Goal: Task Accomplishment & Management: Complete application form

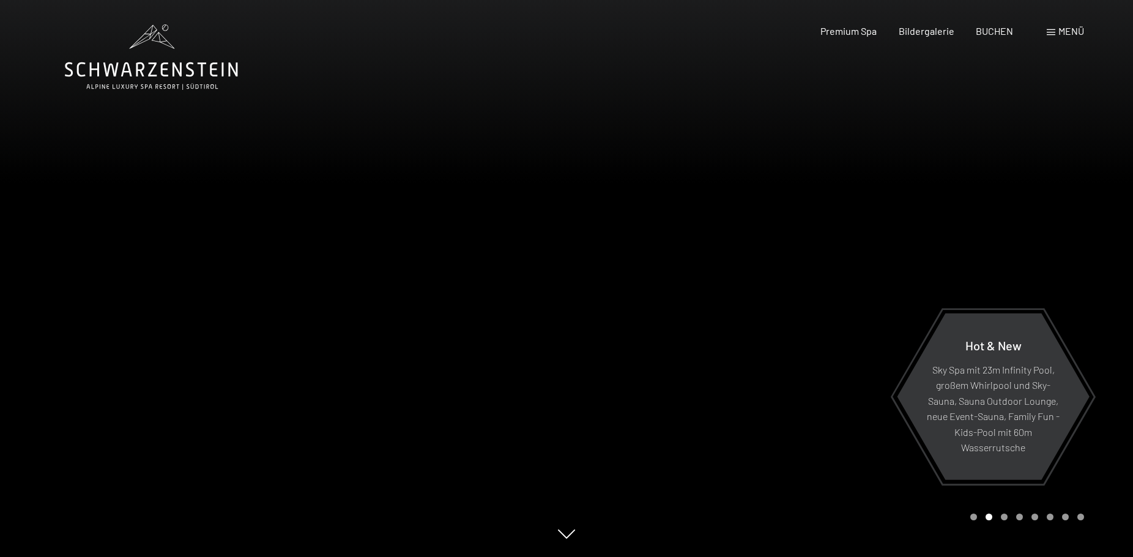
click at [1082, 31] on span "Menü" at bounding box center [1072, 31] width 26 height 12
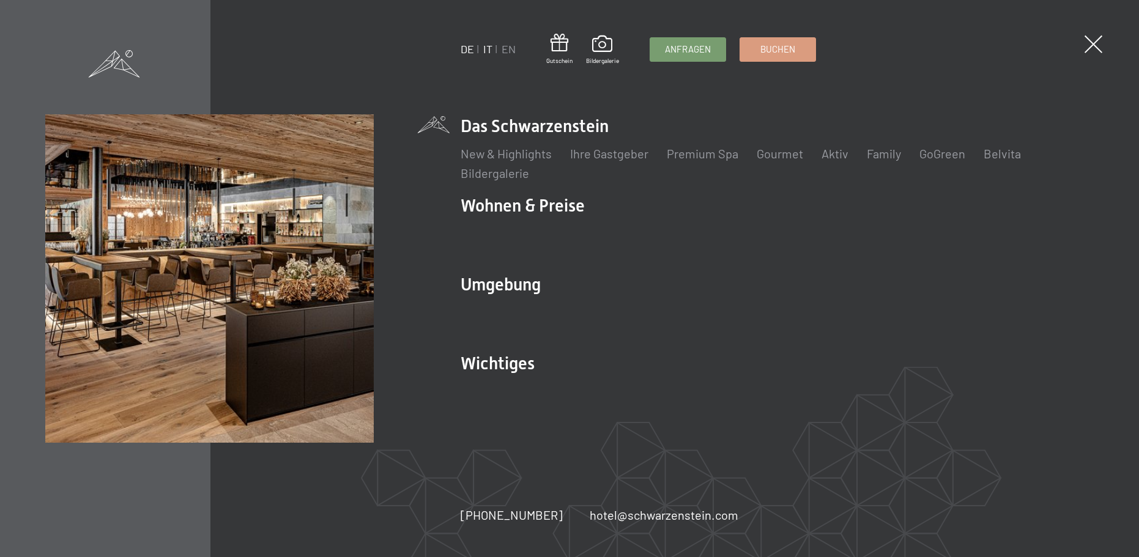
click at [489, 50] on link "IT" at bounding box center [487, 48] width 9 height 13
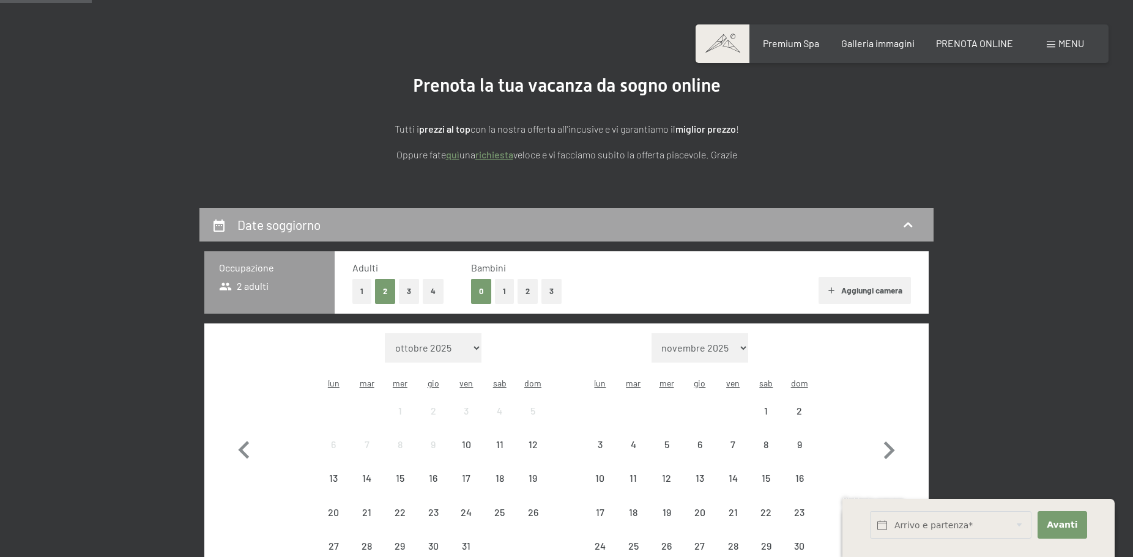
scroll to position [115, 0]
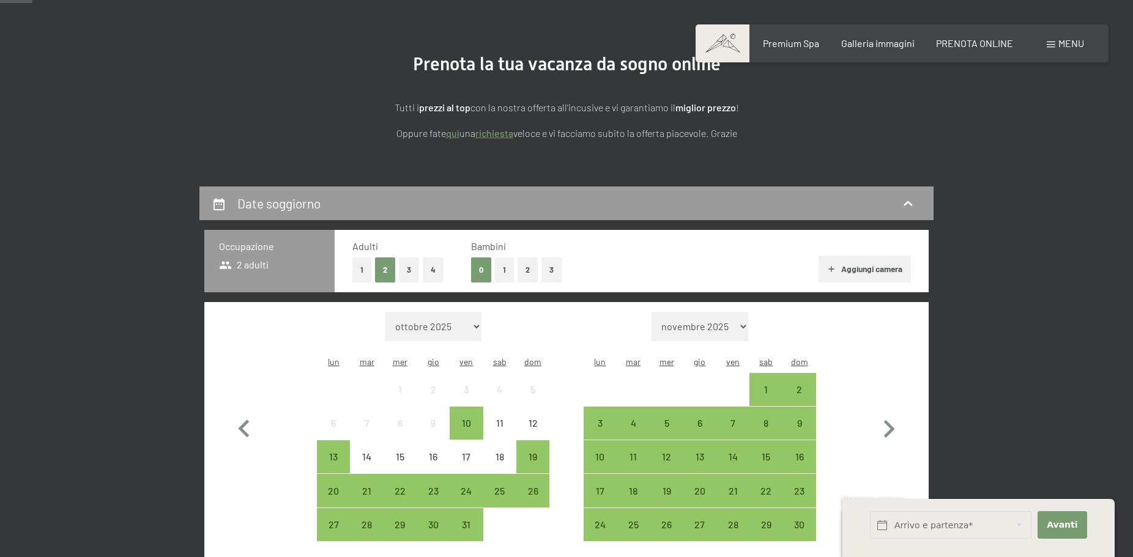
click at [359, 269] on button "1" at bounding box center [361, 270] width 19 height 25
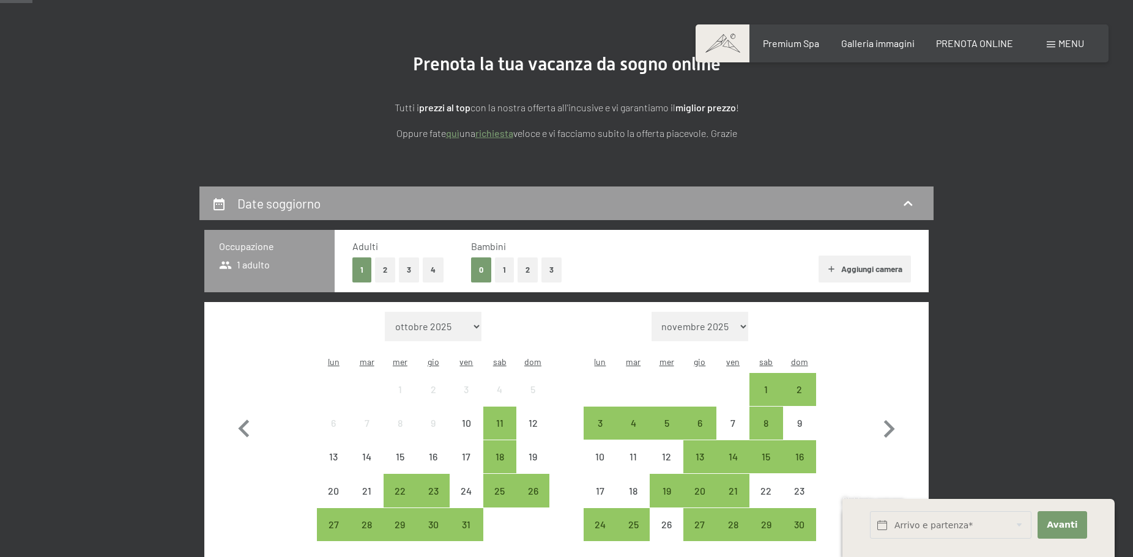
click at [529, 270] on button "2" at bounding box center [528, 270] width 20 height 25
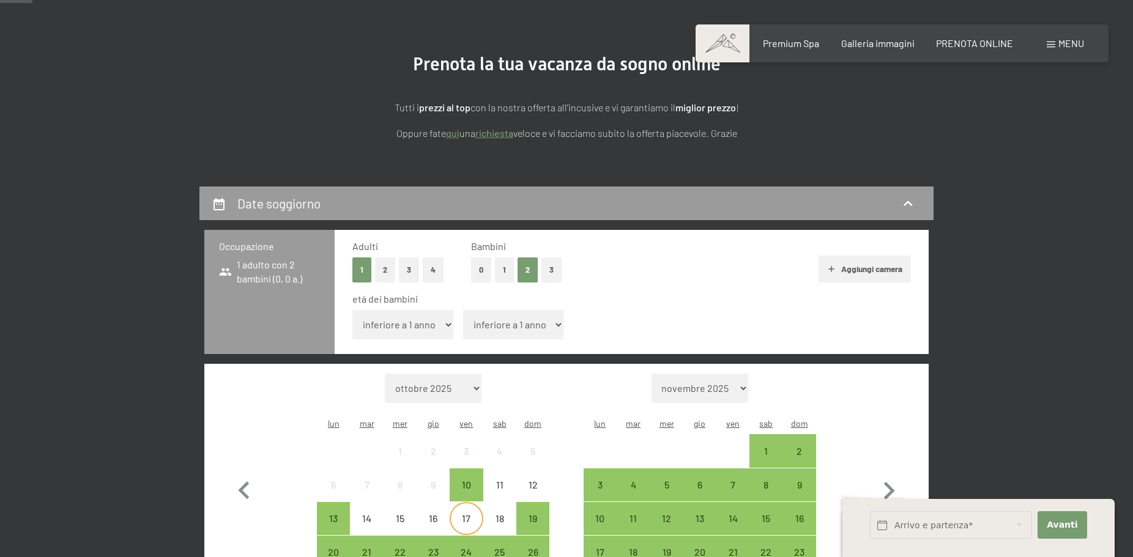
click at [472, 514] on div "17" at bounding box center [466, 529] width 31 height 31
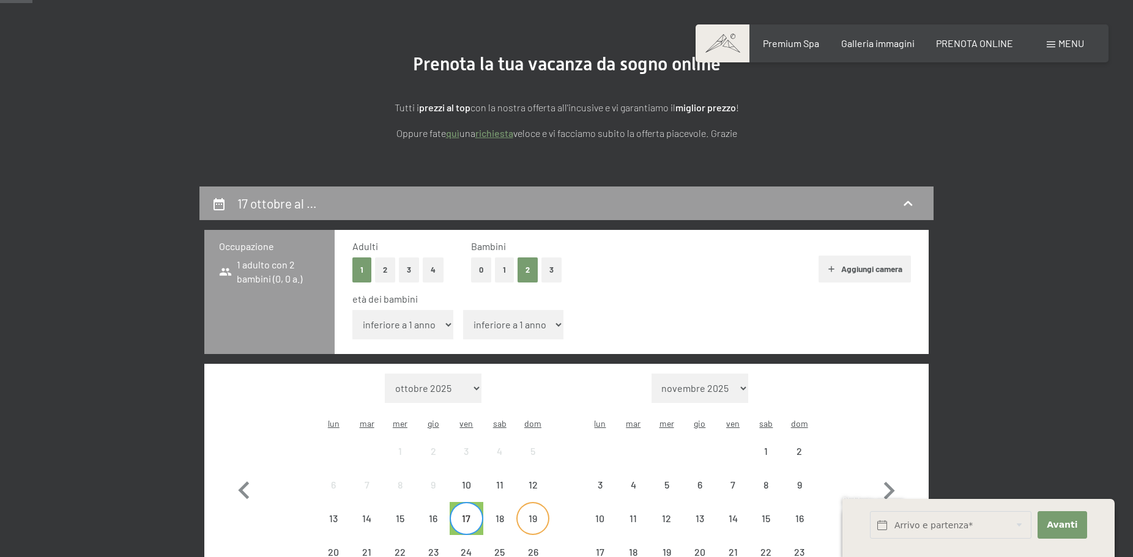
click at [531, 514] on div "19" at bounding box center [533, 529] width 31 height 31
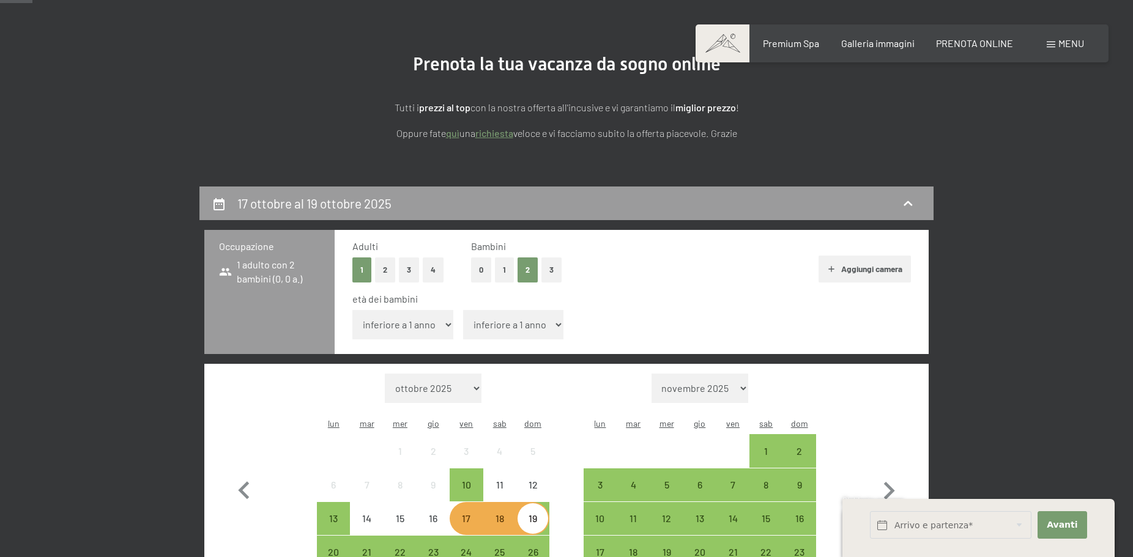
scroll to position [197, 0]
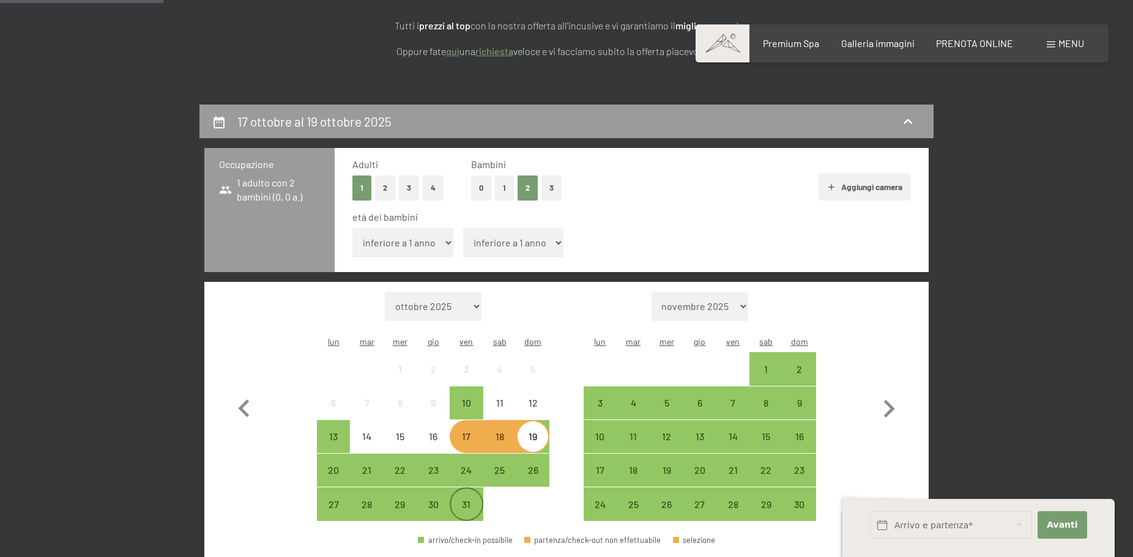
click at [470, 500] on div "31" at bounding box center [466, 515] width 31 height 31
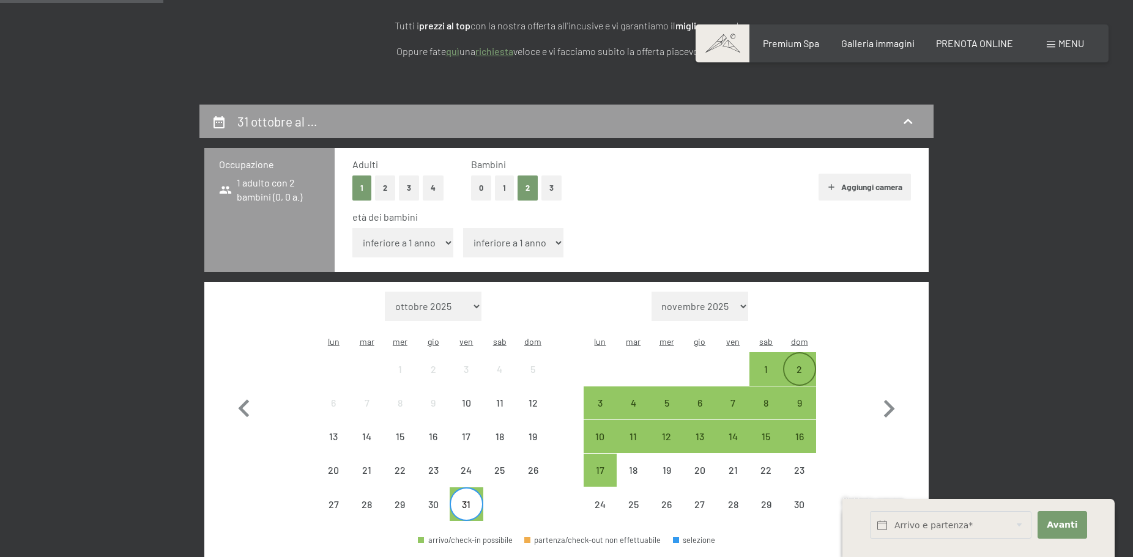
click at [803, 365] on div "2" at bounding box center [799, 380] width 31 height 31
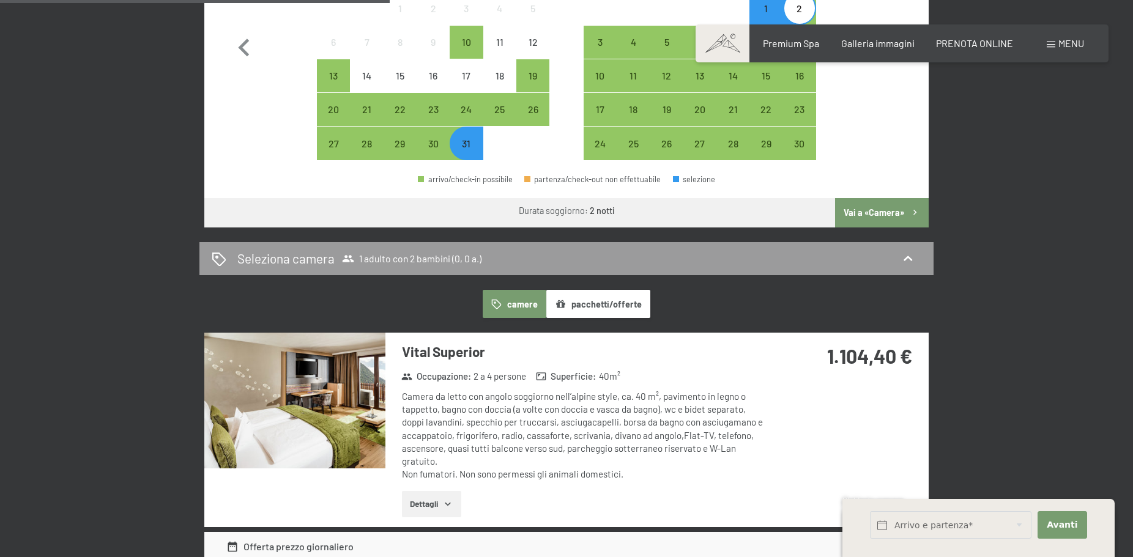
scroll to position [328, 0]
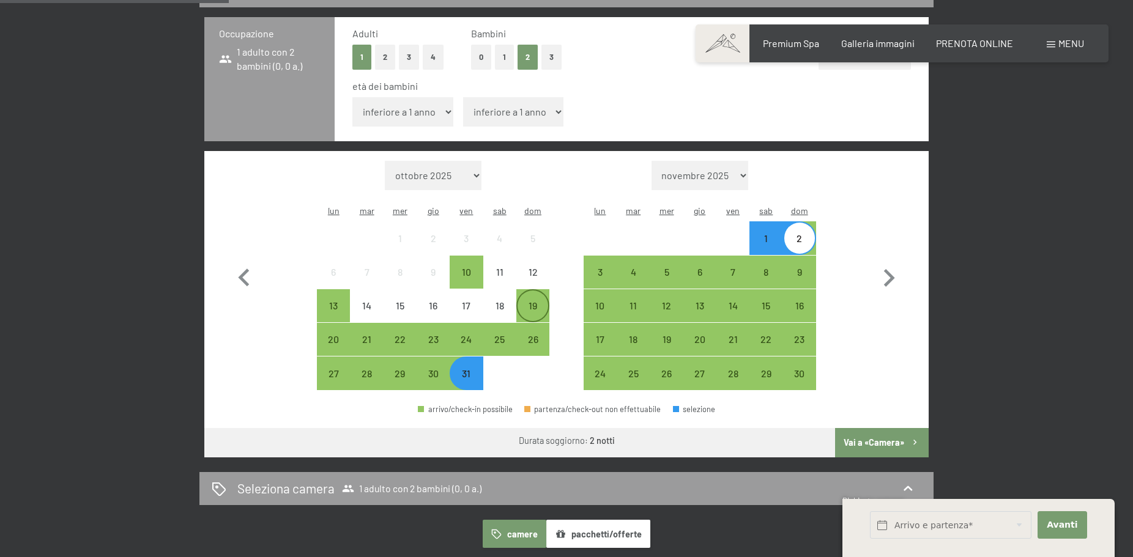
click at [532, 301] on div "19" at bounding box center [533, 316] width 31 height 31
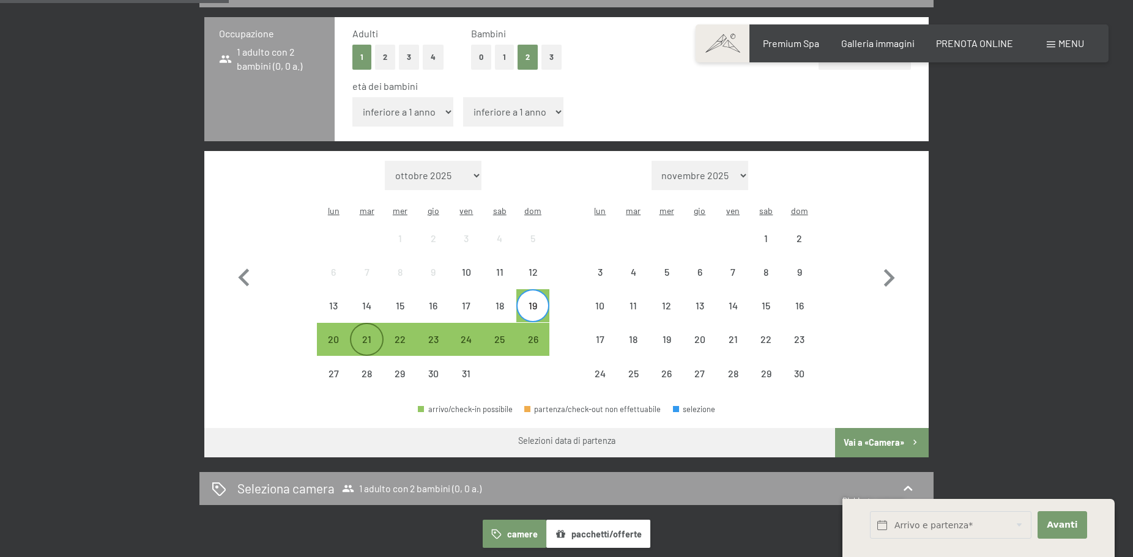
click at [365, 335] on div "21" at bounding box center [366, 350] width 31 height 31
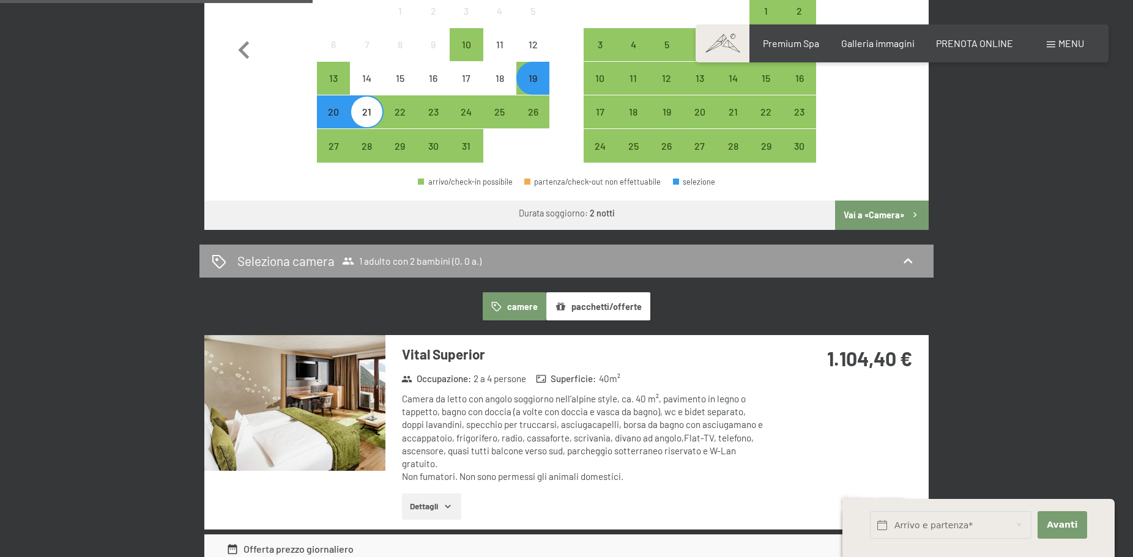
scroll to position [341, 0]
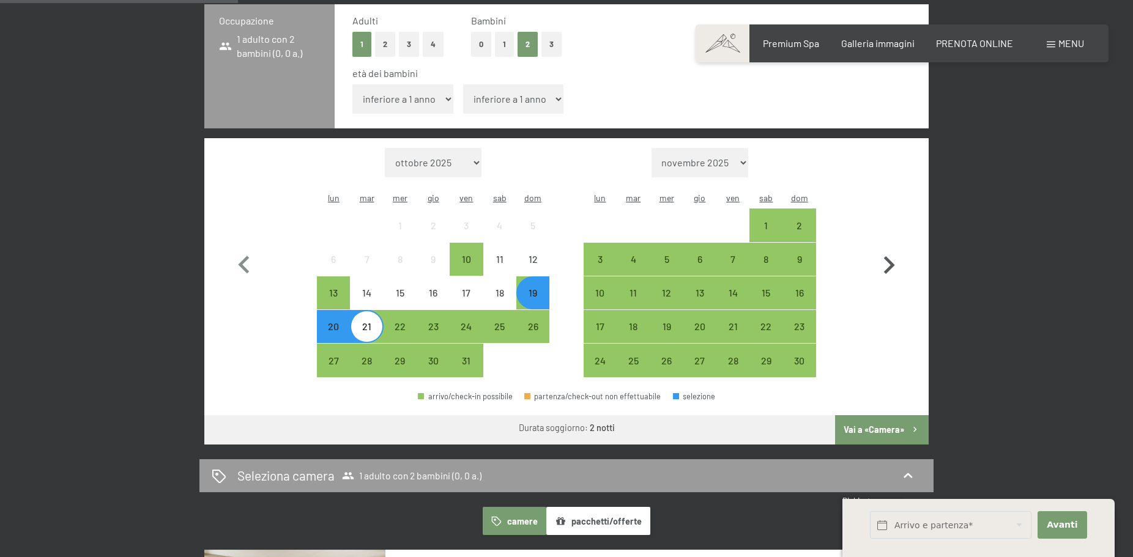
click at [890, 256] on icon "button" at bounding box center [889, 265] width 11 height 18
select select "2025-11-01"
select select "2025-12-01"
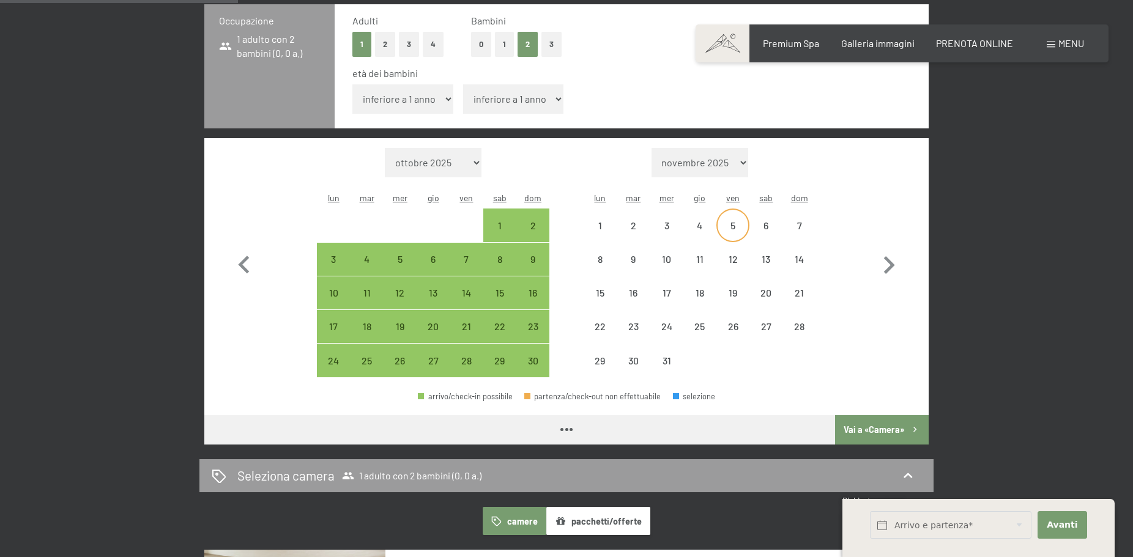
select select "2025-11-01"
select select "2025-12-01"
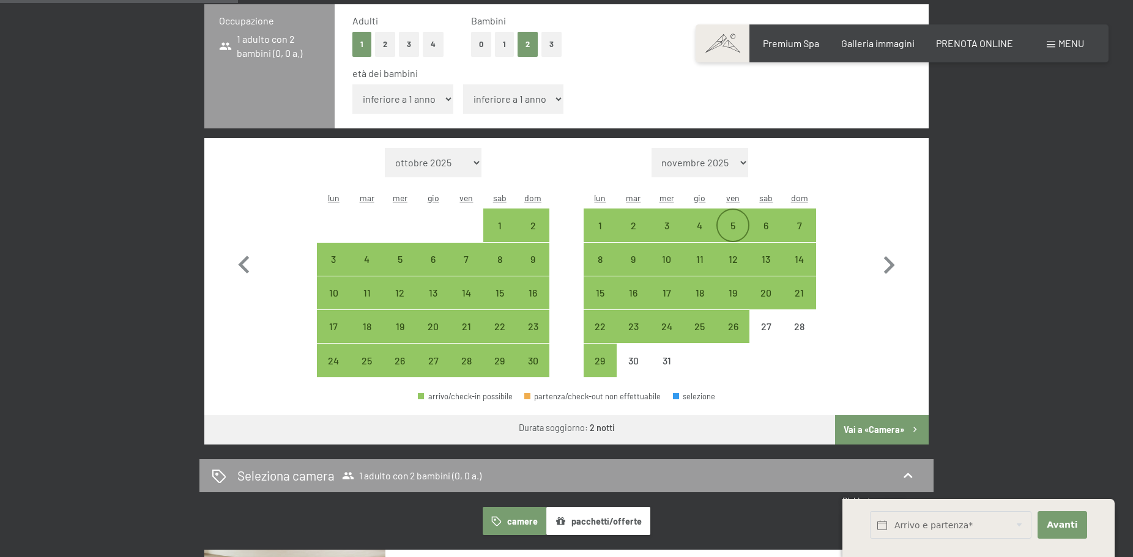
click at [735, 221] on div "5" at bounding box center [733, 236] width 31 height 31
select select "2025-11-01"
select select "2025-12-01"
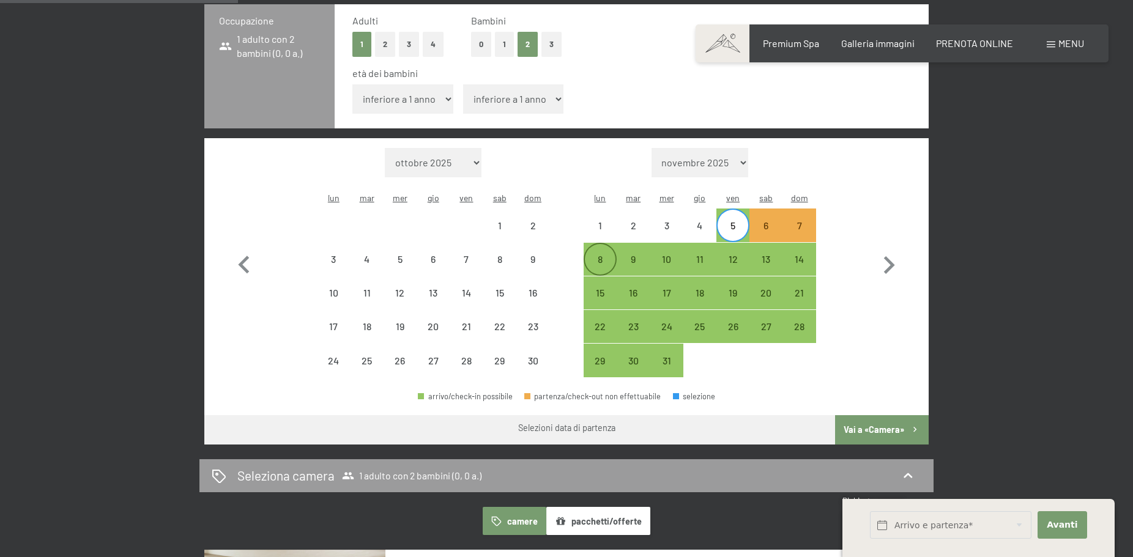
click at [605, 255] on div "8" at bounding box center [600, 270] width 31 height 31
select select "2025-11-01"
select select "2025-12-01"
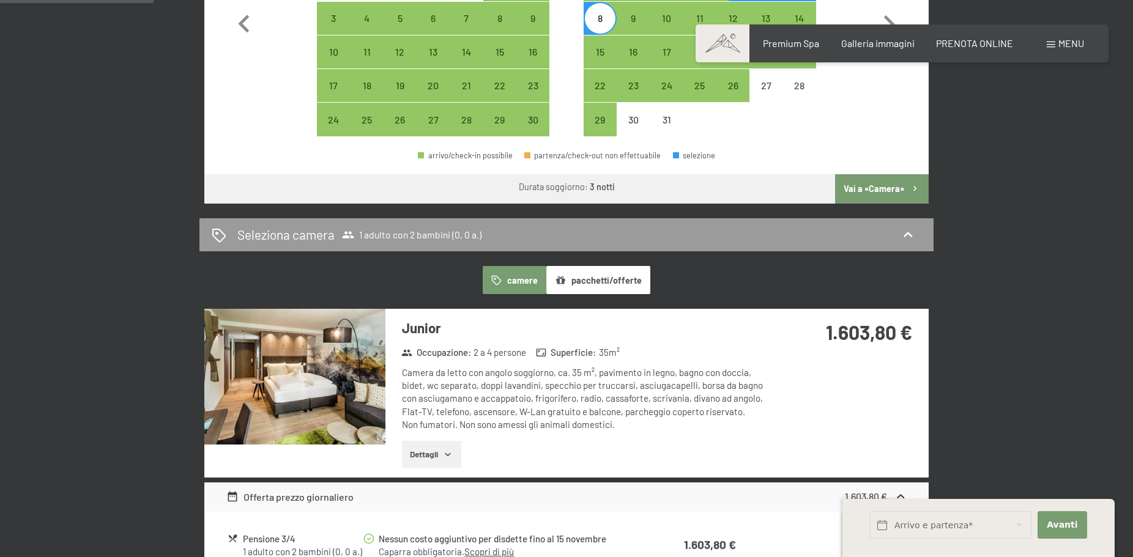
scroll to position [603, 0]
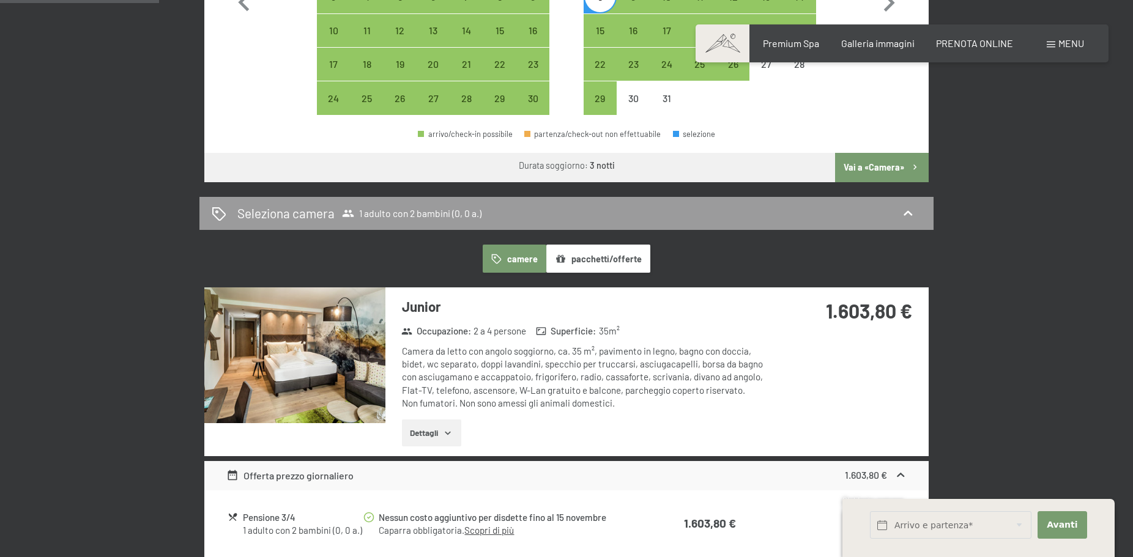
click at [448, 432] on icon "button" at bounding box center [448, 433] width 6 height 3
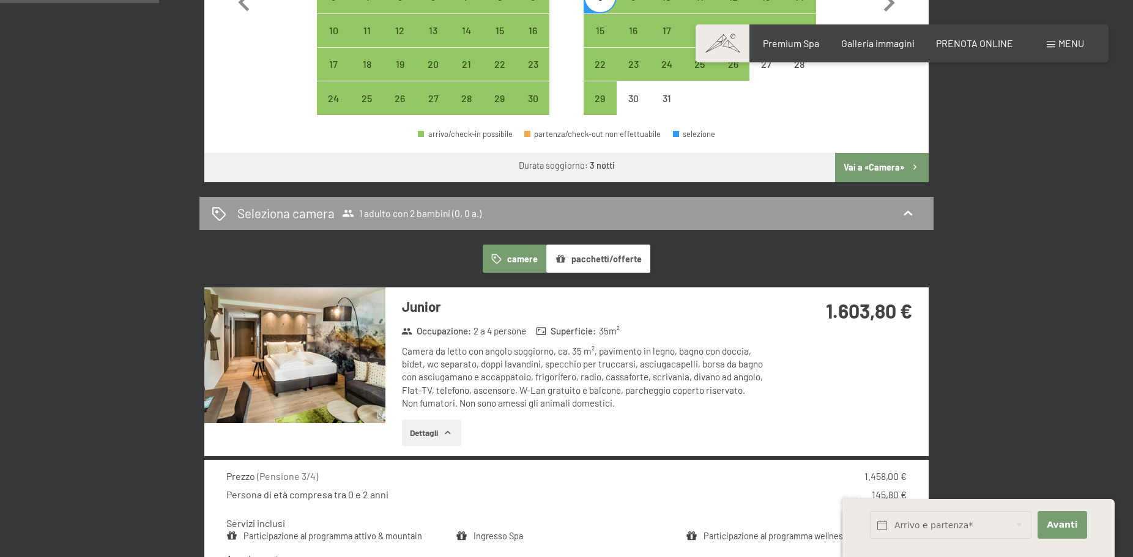
click at [344, 315] on img at bounding box center [294, 356] width 181 height 136
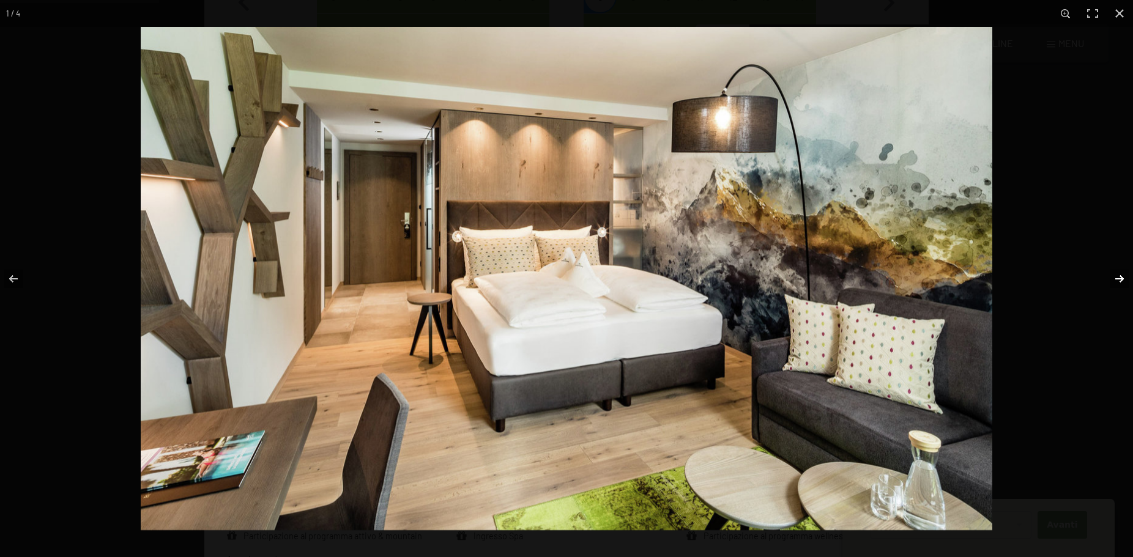
click at [1114, 275] on button "button" at bounding box center [1111, 278] width 43 height 61
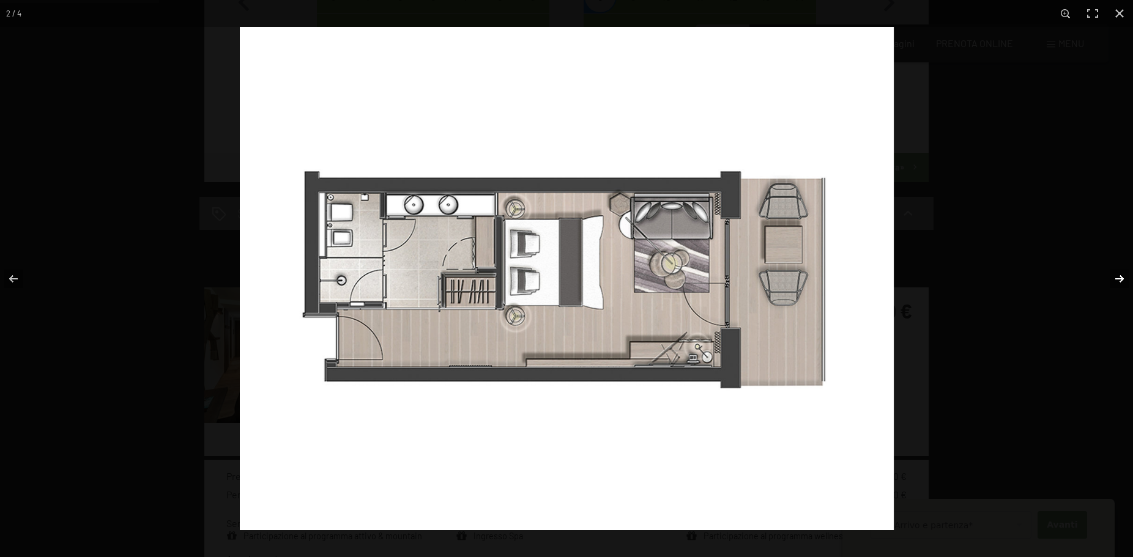
click at [1114, 275] on button "button" at bounding box center [1111, 278] width 43 height 61
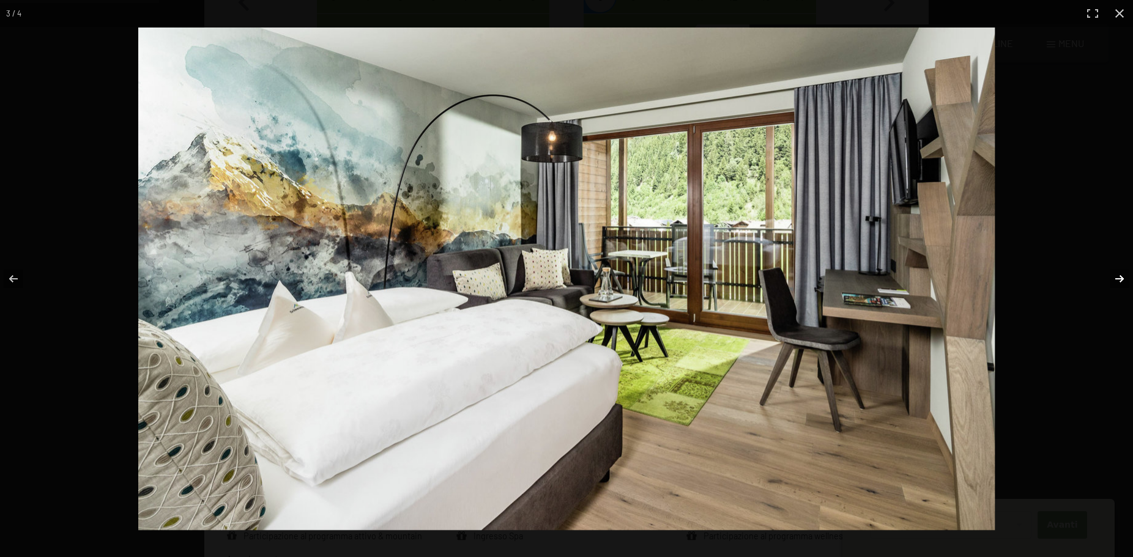
click at [1114, 275] on button "button" at bounding box center [1111, 278] width 43 height 61
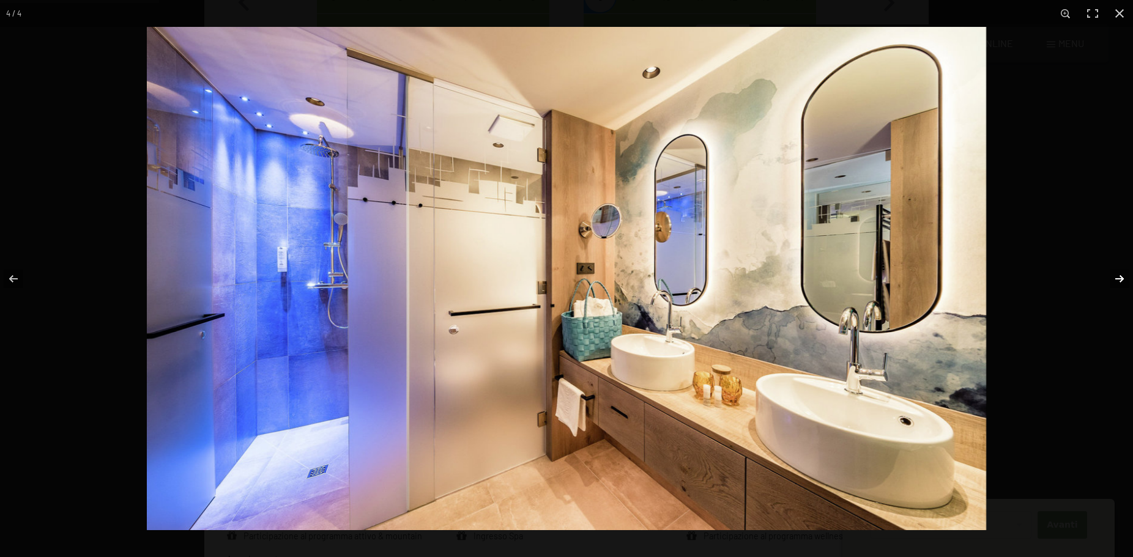
click at [1114, 275] on button "button" at bounding box center [1111, 278] width 43 height 61
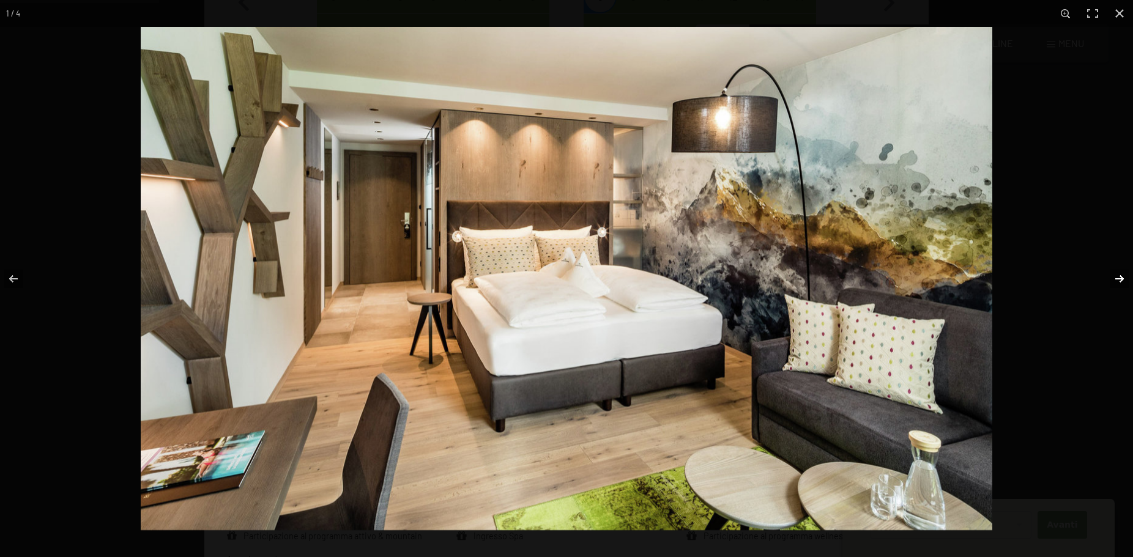
click at [1114, 275] on button "button" at bounding box center [1111, 278] width 43 height 61
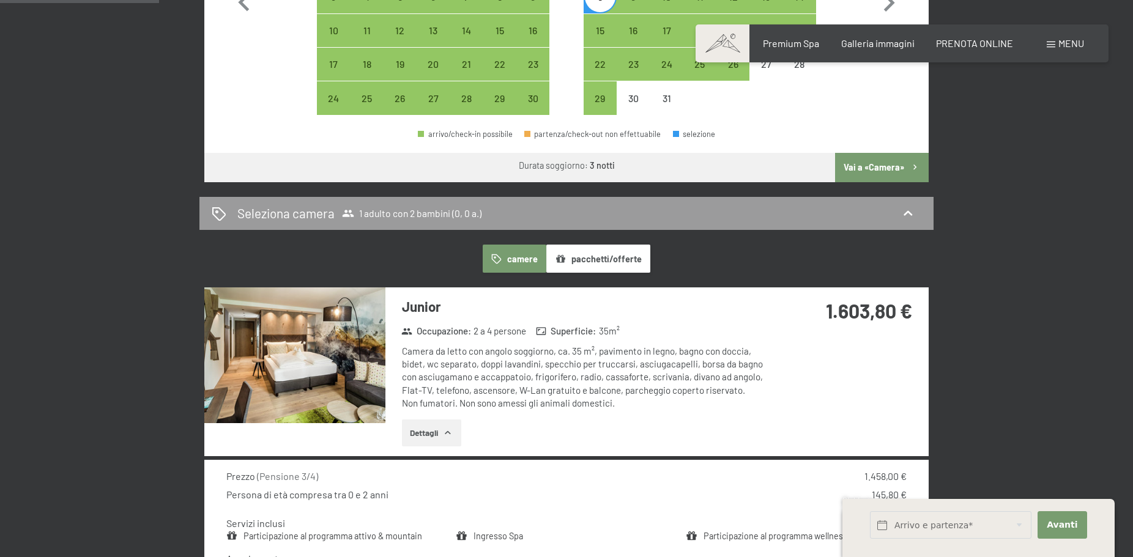
click at [0, 0] on button "button" at bounding box center [0, 0] width 0 height 0
click at [580, 245] on button "pacchetti/offerte" at bounding box center [598, 259] width 104 height 28
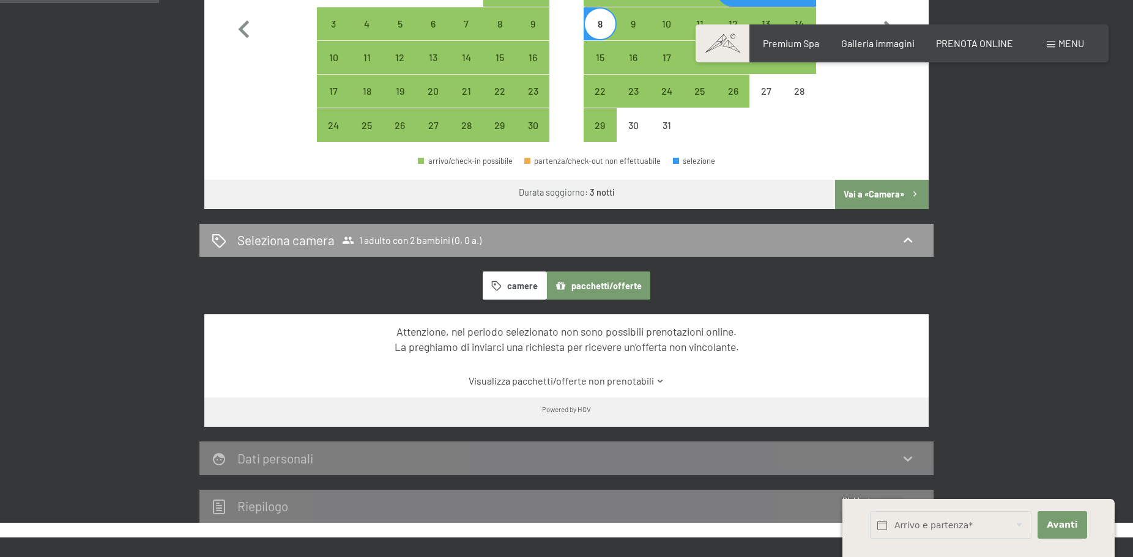
scroll to position [197, 0]
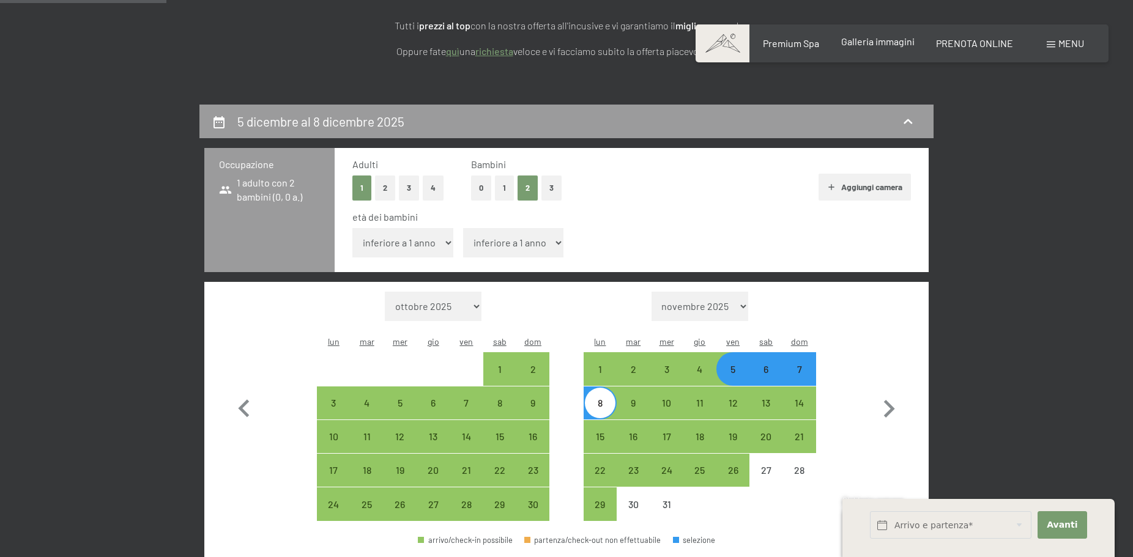
click at [895, 42] on span "Galleria immagini" at bounding box center [877, 41] width 73 height 12
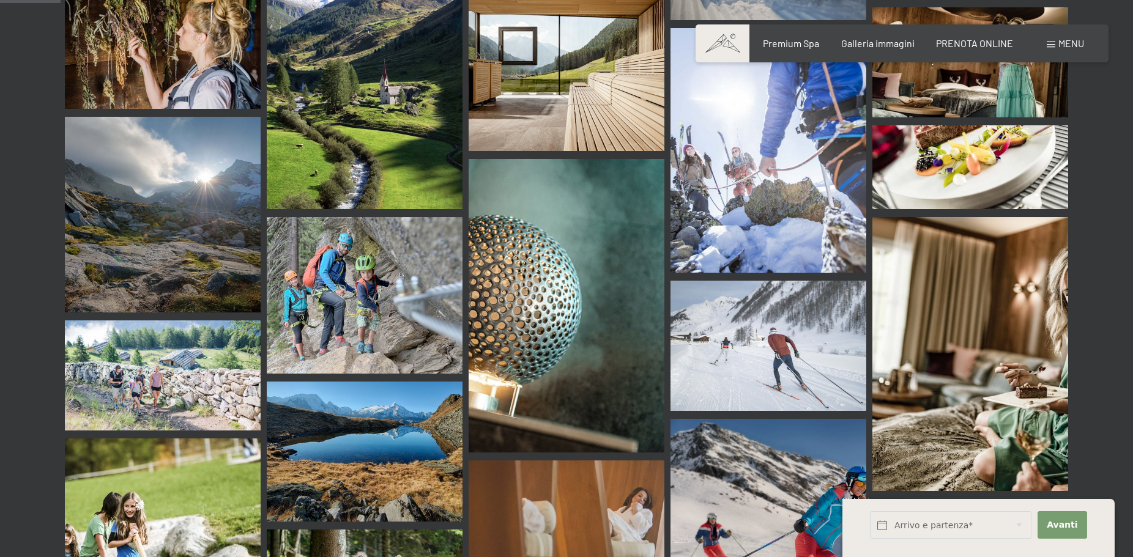
scroll to position [436, 0]
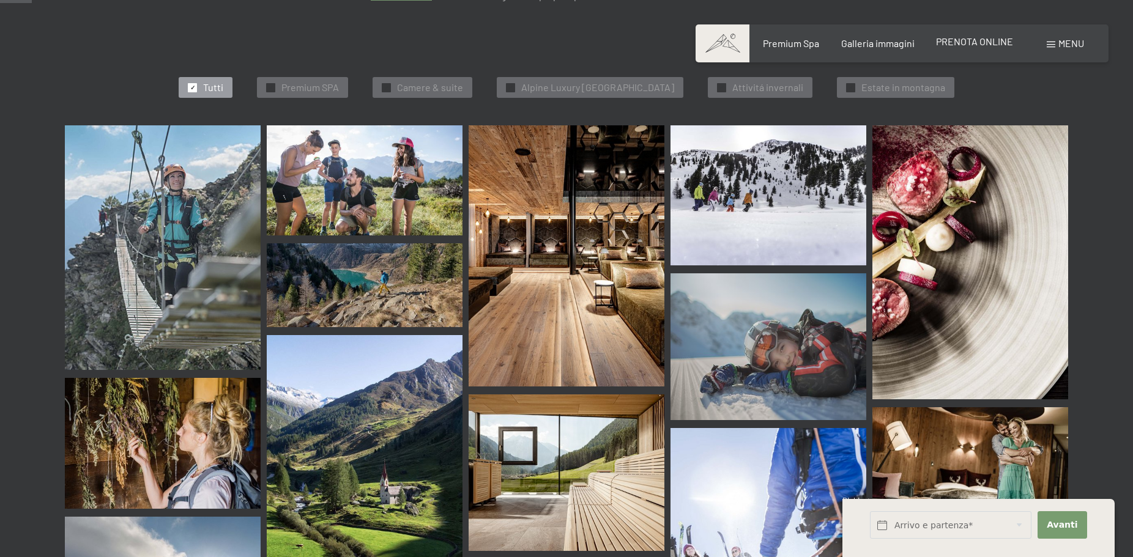
click at [972, 42] on span "PRENOTA ONLINE" at bounding box center [974, 41] width 77 height 12
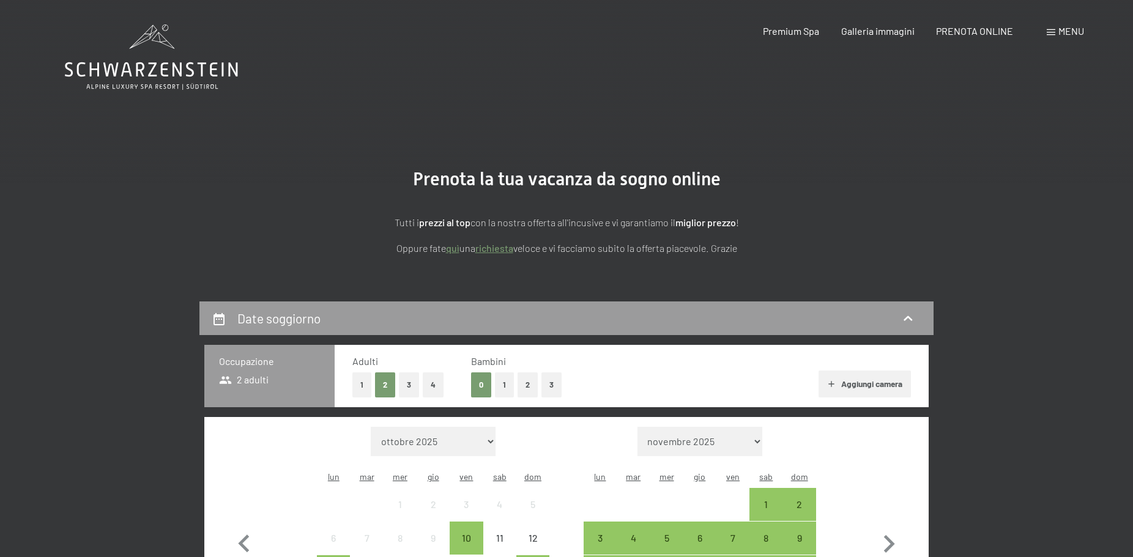
click at [490, 248] on link "richiesta" at bounding box center [494, 248] width 38 height 12
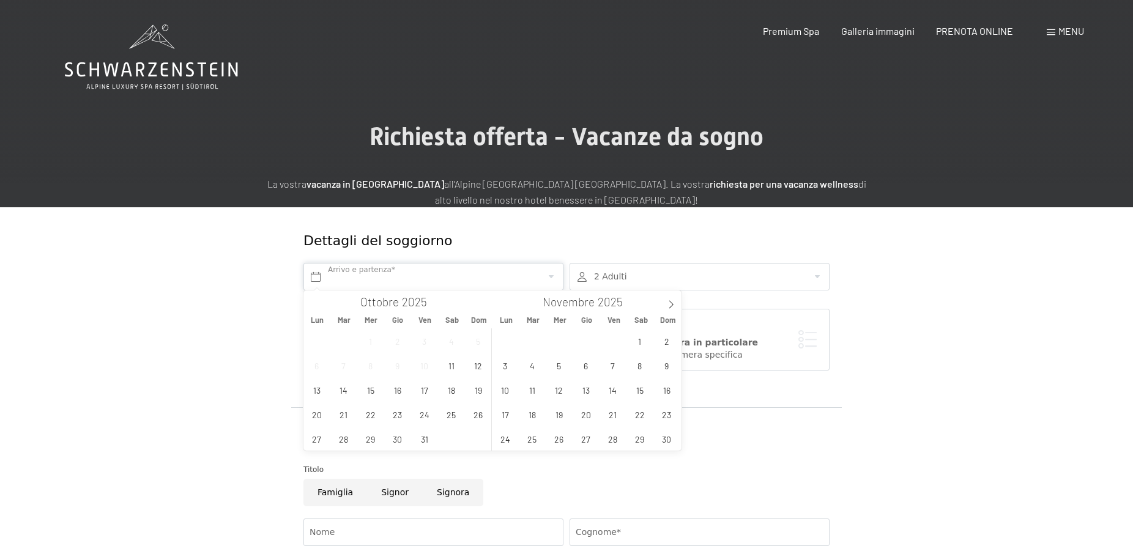
click at [403, 273] on input "text" at bounding box center [433, 277] width 260 height 28
click at [427, 391] on span "17" at bounding box center [424, 390] width 24 height 24
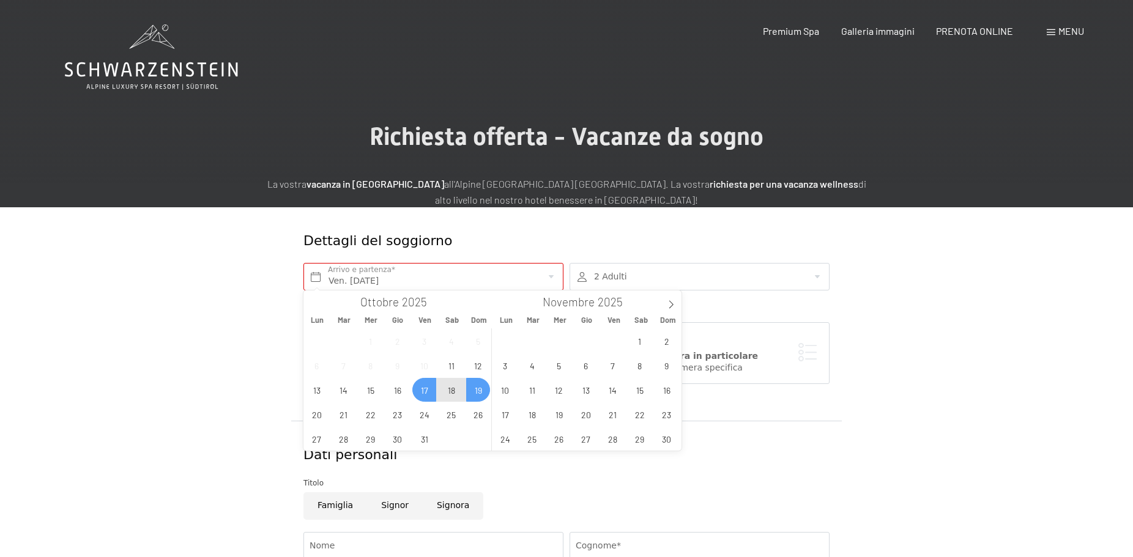
click at [478, 393] on span "19" at bounding box center [478, 390] width 24 height 24
type input "Ven. [DATE] - Dom. [DATE]"
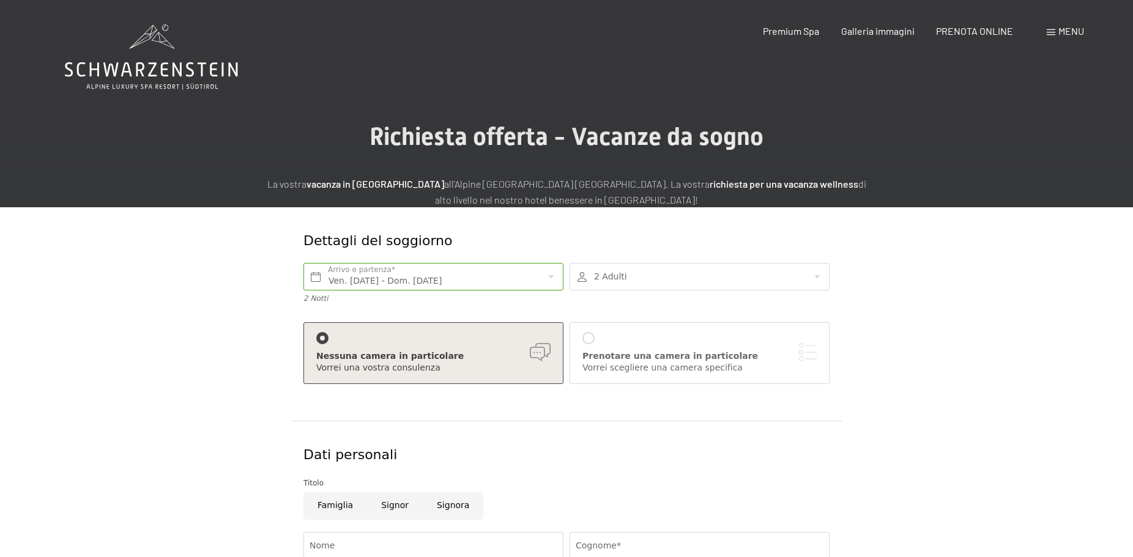
click at [621, 269] on div at bounding box center [700, 277] width 260 height 28
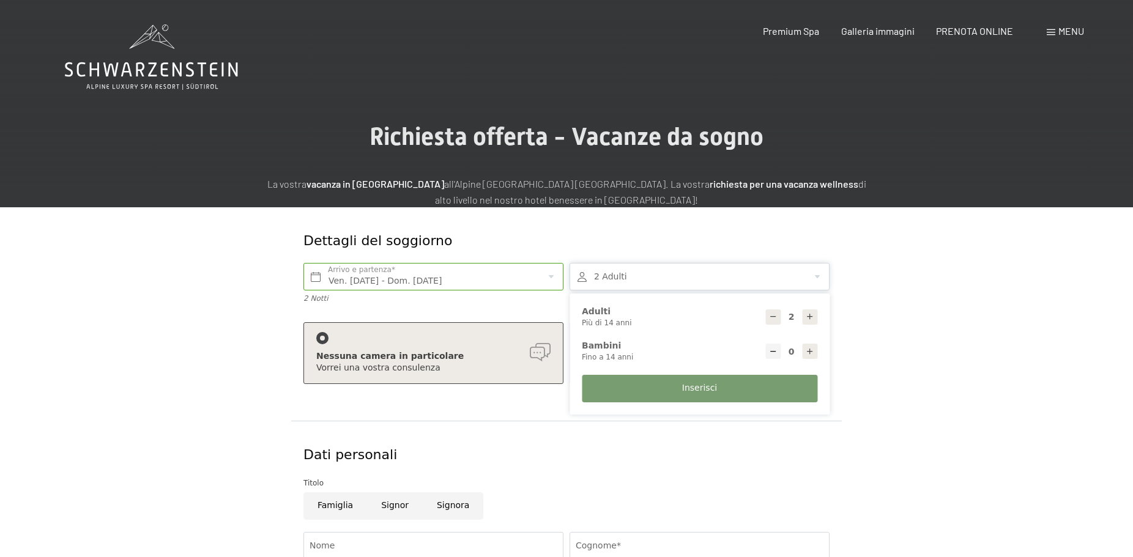
click at [769, 314] on icon at bounding box center [773, 317] width 9 height 9
type input "1"
click at [810, 349] on icon at bounding box center [810, 352] width 9 height 9
type input "1"
select select
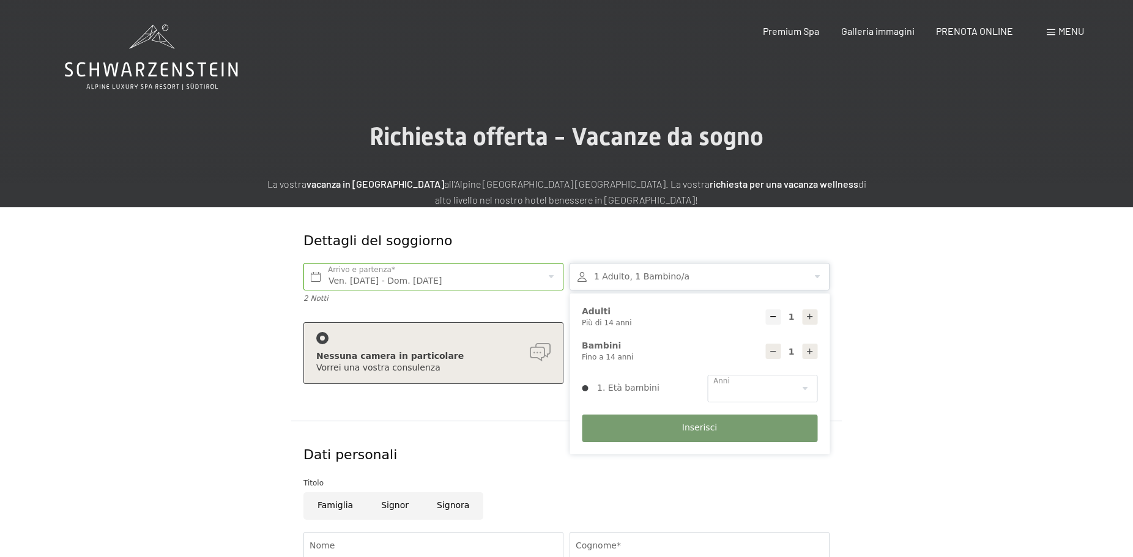
click at [810, 349] on icon at bounding box center [810, 352] width 9 height 9
type input "2"
select select
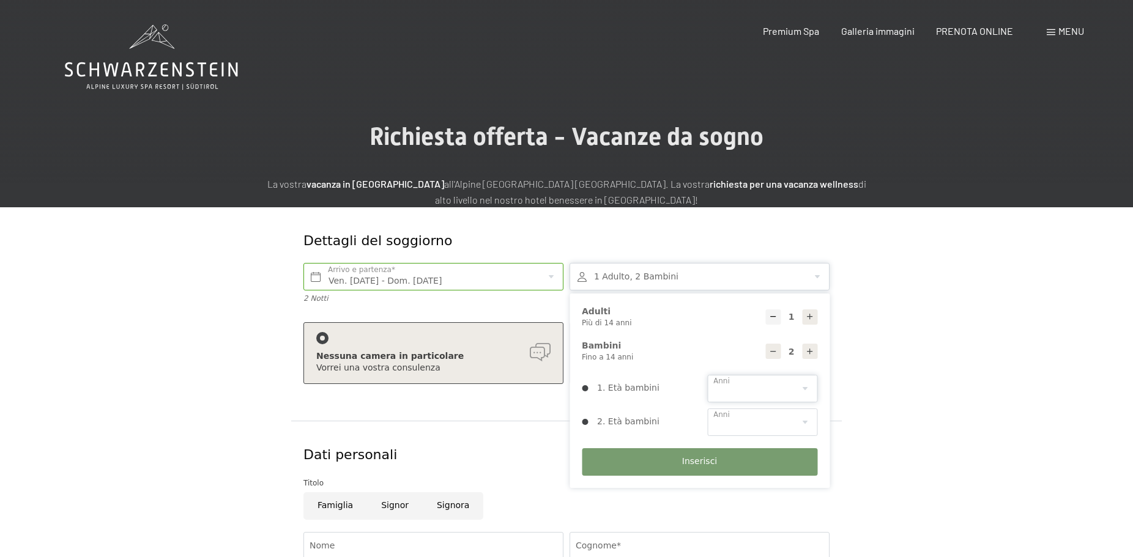
select select "7"
select select "11"
click at [716, 457] on span "Inserisci" at bounding box center [699, 462] width 35 height 12
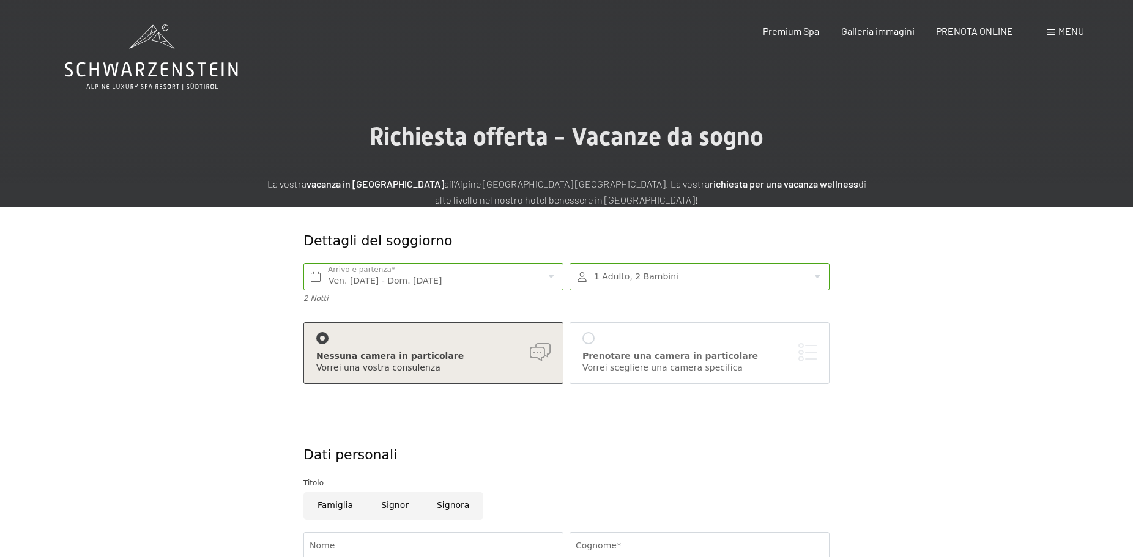
scroll to position [102, 0]
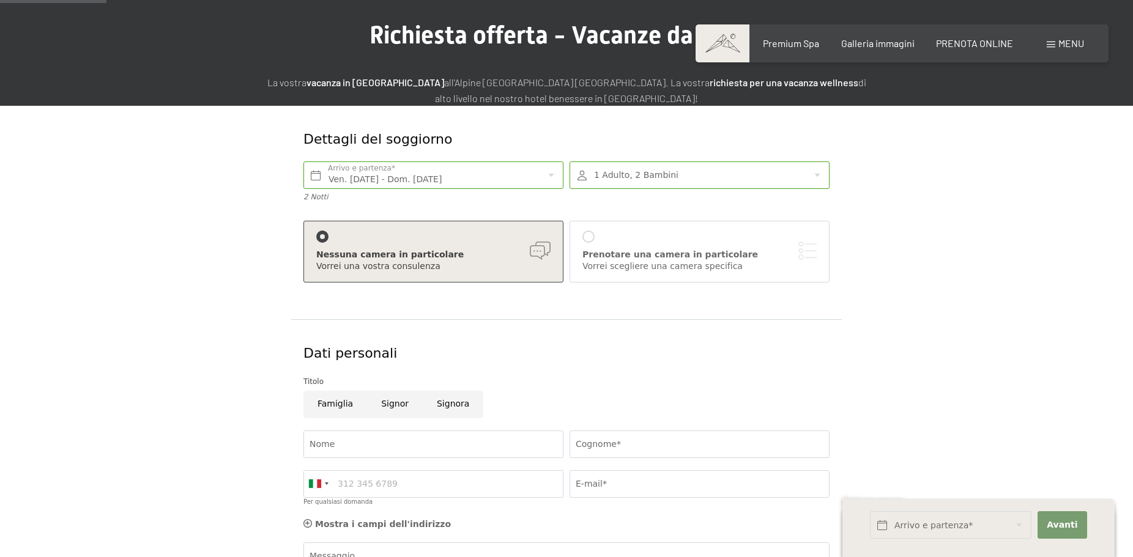
click at [450, 400] on input "Signora" at bounding box center [453, 405] width 61 height 28
radio input "true"
type input "[PERSON_NAME]"
type input "LONGHI"
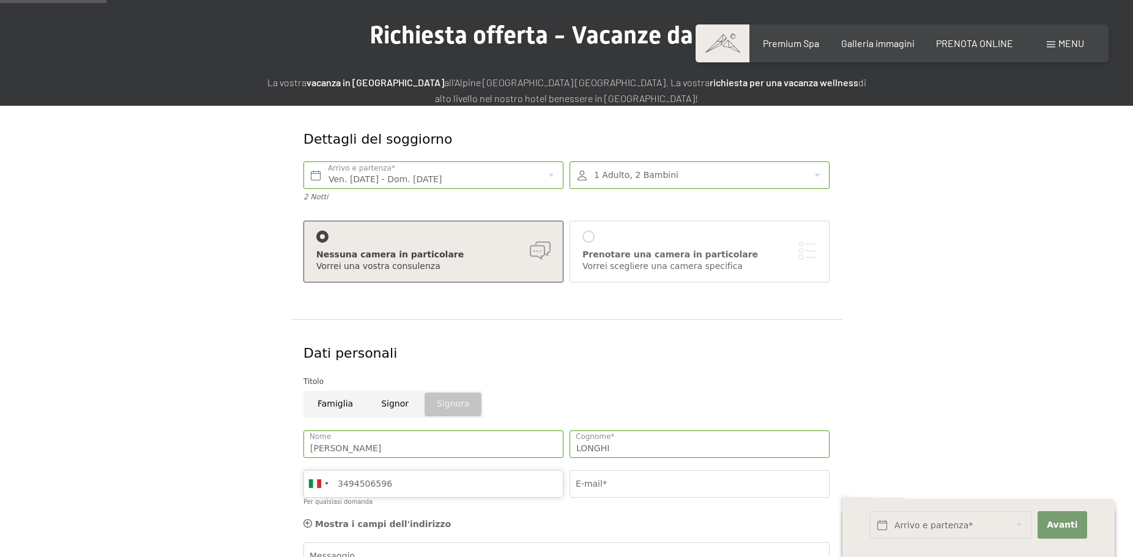
type input "3494506596"
type input "[EMAIL_ADDRESS][DOMAIN_NAME]"
click at [584, 353] on div "Dati personali" at bounding box center [566, 353] width 526 height 19
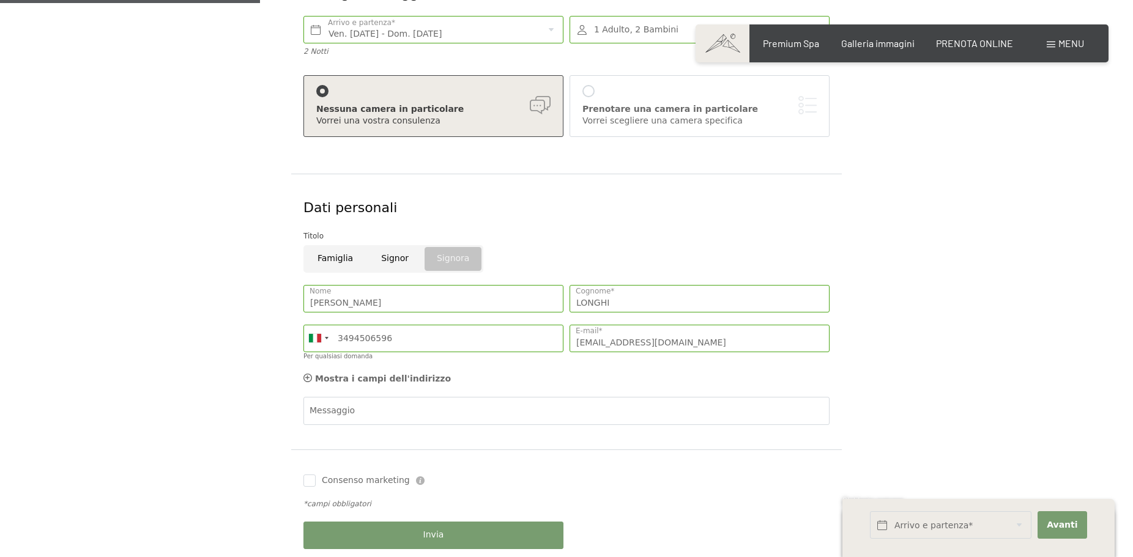
scroll to position [326, 0]
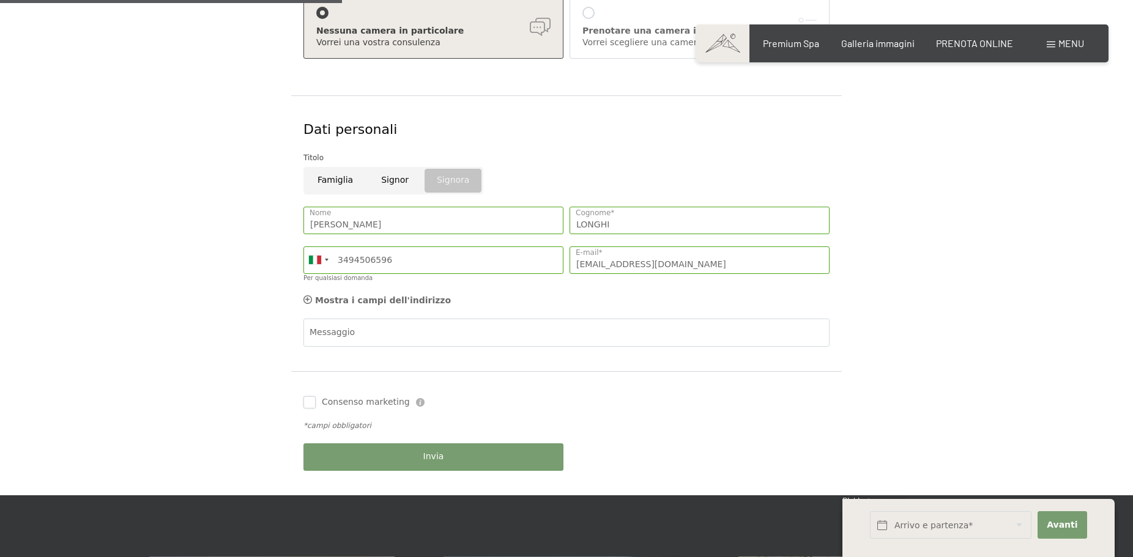
click at [313, 400] on input "Consenso marketing" at bounding box center [309, 402] width 12 height 12
checkbox input "true"
click at [425, 451] on span "Invia" at bounding box center [433, 457] width 21 height 12
